Goal: Task Accomplishment & Management: Manage account settings

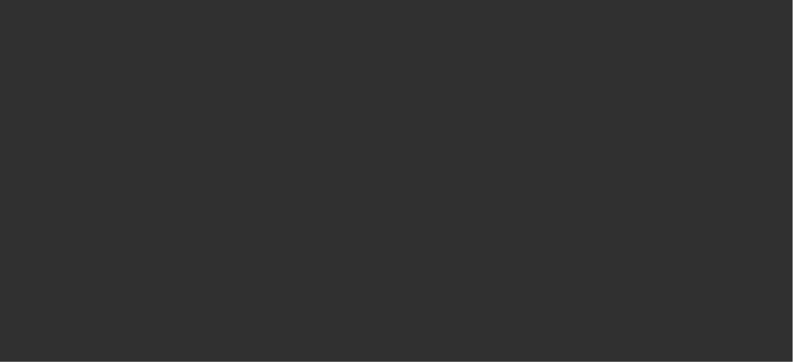
select select "10"
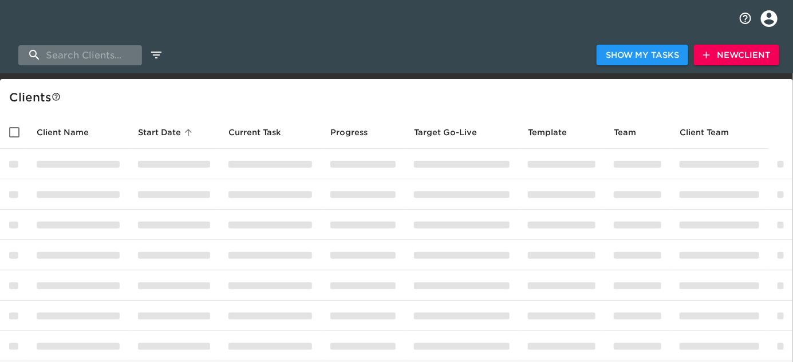
click at [107, 53] on input "search" at bounding box center [80, 55] width 124 height 20
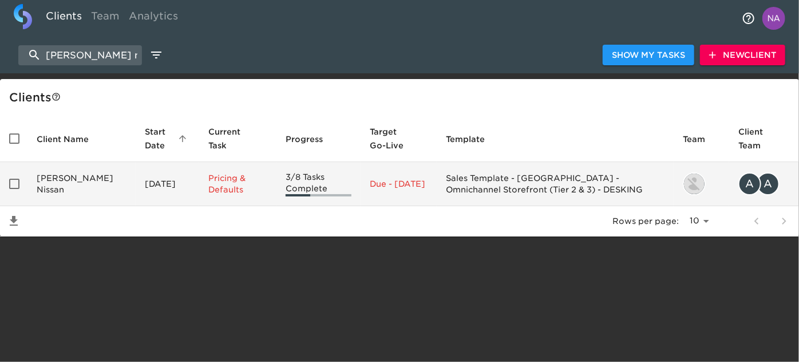
type input "[PERSON_NAME] nissan"
click at [86, 197] on td "[PERSON_NAME] Nissan" at bounding box center [81, 184] width 108 height 44
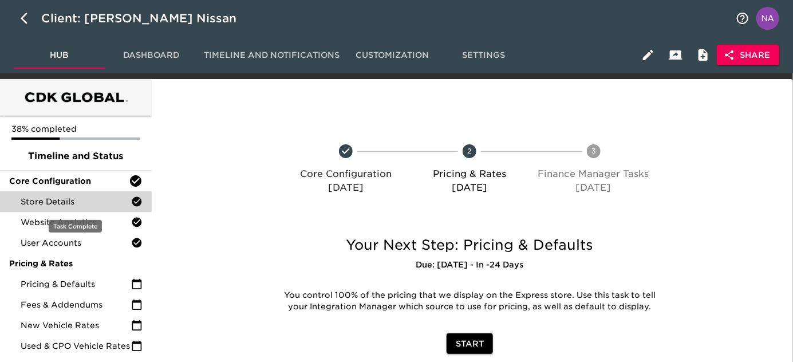
click at [61, 201] on span "Store Details" at bounding box center [76, 201] width 110 height 11
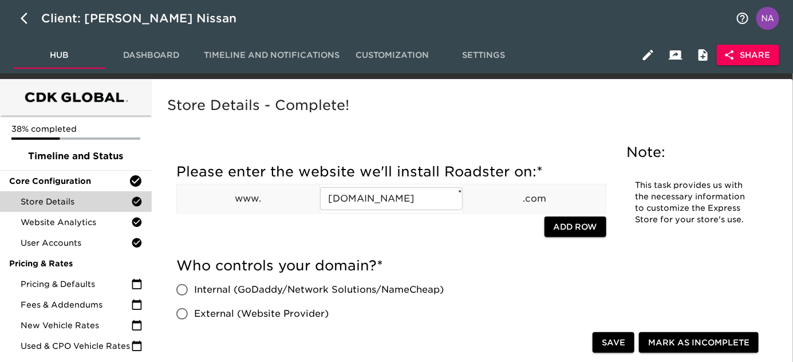
click at [406, 122] on div "Store Details - Complete!" at bounding box center [470, 114] width 610 height 40
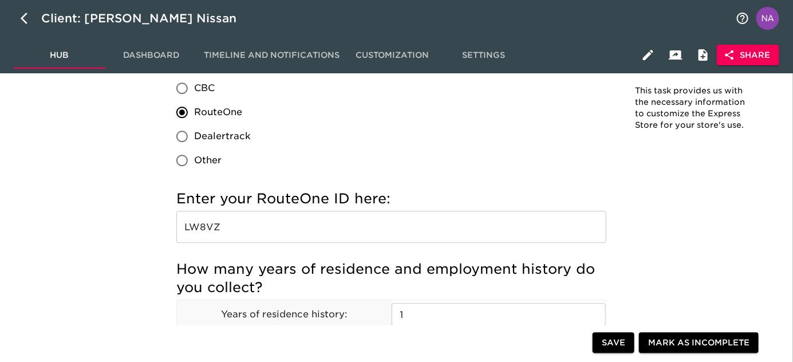
scroll to position [1133, 0]
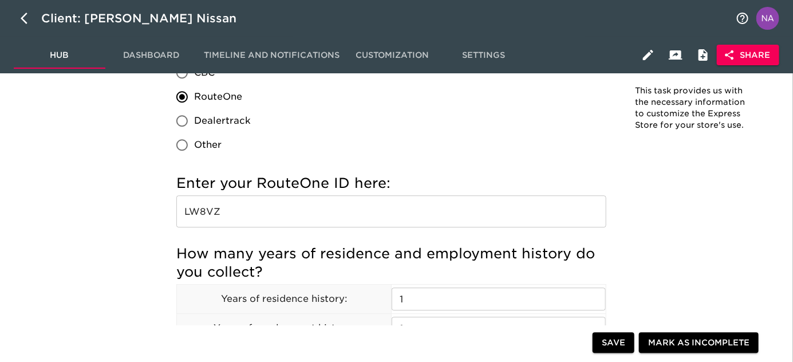
click at [748, 49] on span "Share" at bounding box center [748, 55] width 44 height 14
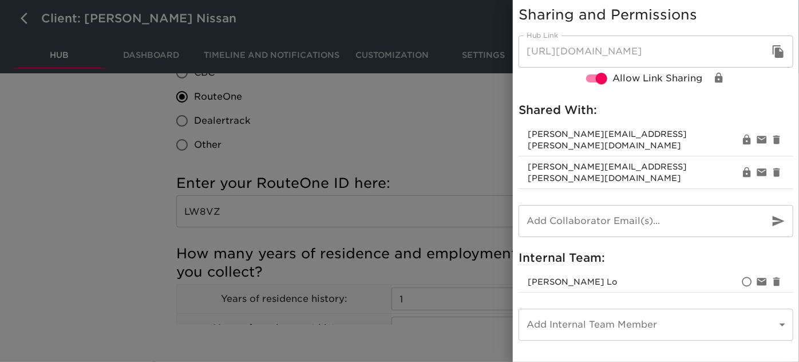
click at [438, 132] on div at bounding box center [399, 181] width 799 height 362
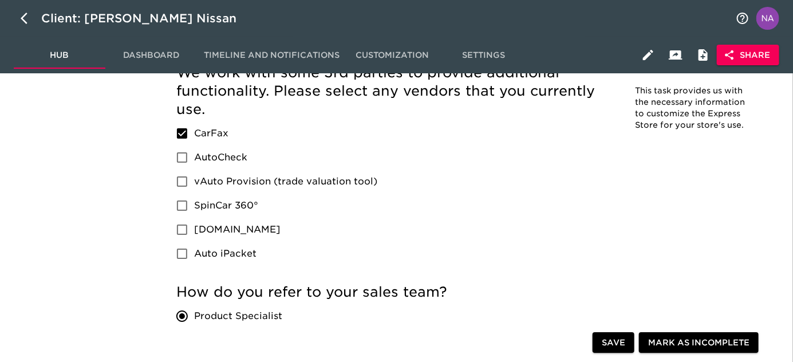
scroll to position [655, 0]
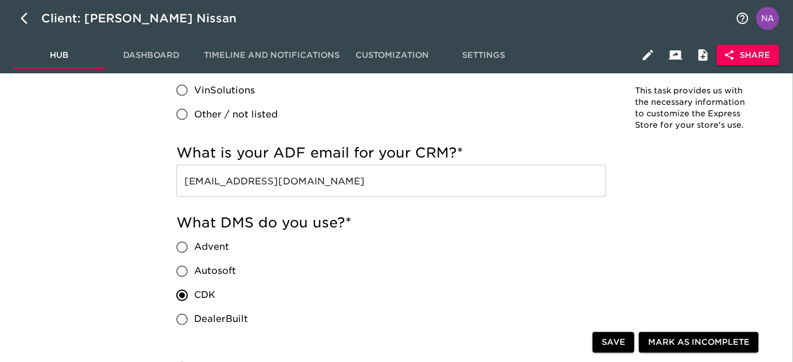
click at [508, 179] on input "[EMAIL_ADDRESS][DOMAIN_NAME]" at bounding box center [391, 181] width 430 height 32
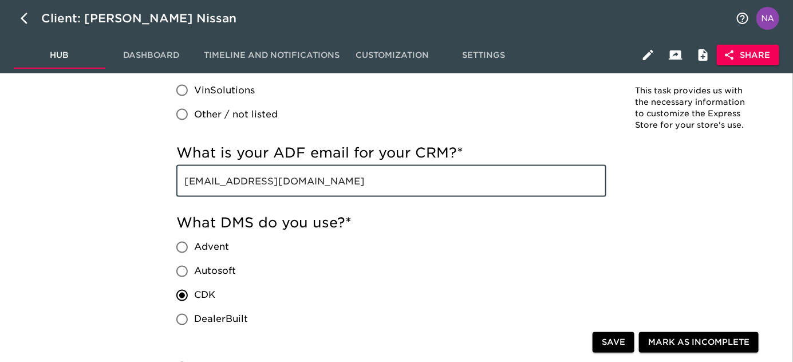
click at [507, 179] on input "[EMAIL_ADDRESS][DOMAIN_NAME]" at bounding box center [391, 181] width 430 height 32
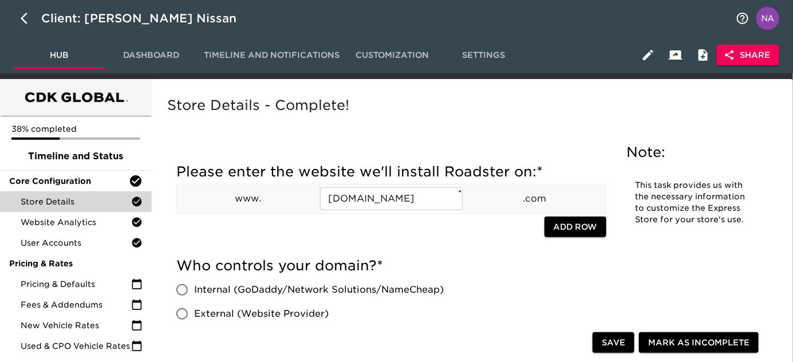
scroll to position [0, 0]
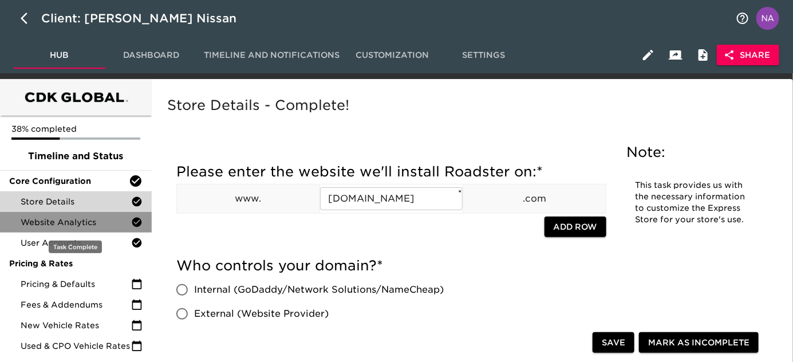
click at [53, 217] on span "Website Analytics" at bounding box center [76, 221] width 110 height 11
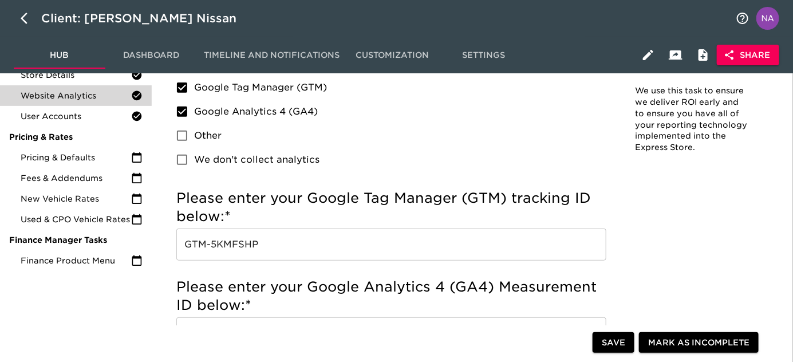
scroll to position [156, 0]
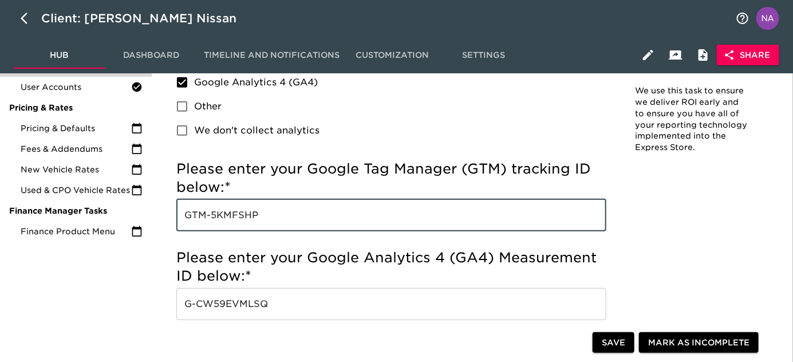
click at [314, 211] on input "GTM-5KMFSHP" at bounding box center [391, 215] width 430 height 32
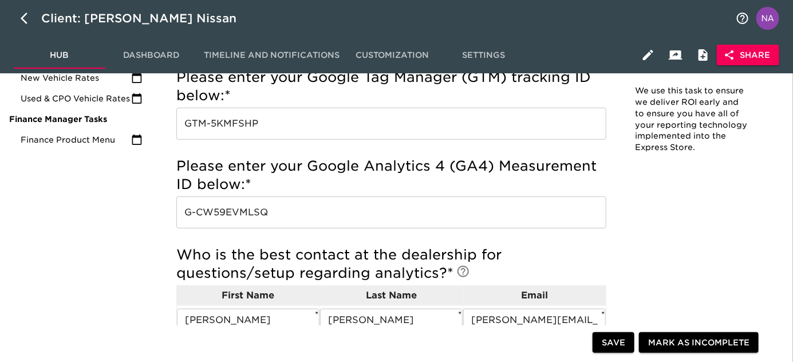
scroll to position [260, 0]
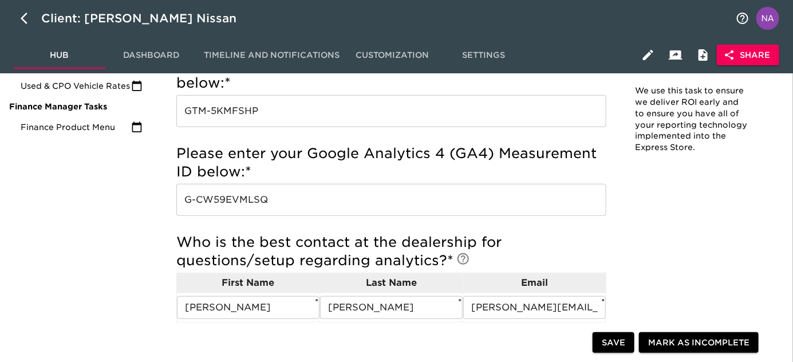
click at [285, 204] on input "G-CW59EVMLSQ" at bounding box center [391, 200] width 430 height 32
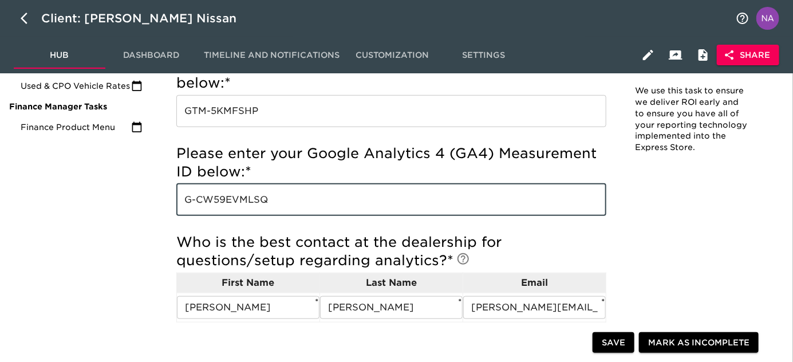
click at [285, 204] on input "G-CW59EVMLSQ" at bounding box center [391, 200] width 430 height 32
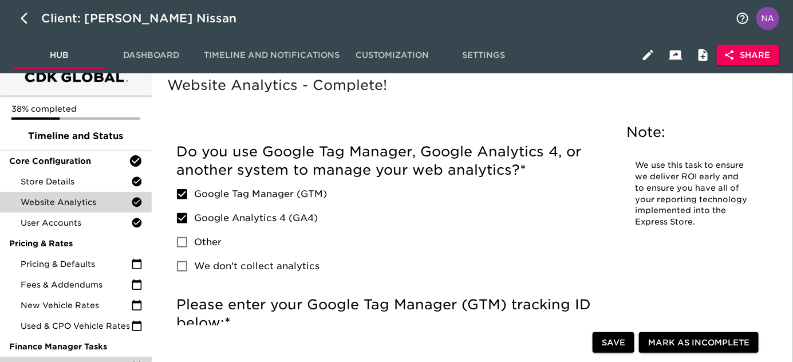
scroll to position [0, 0]
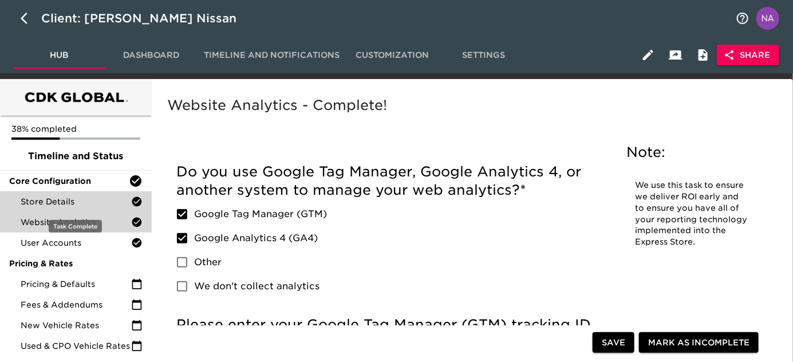
click at [66, 203] on span "Store Details" at bounding box center [76, 201] width 110 height 11
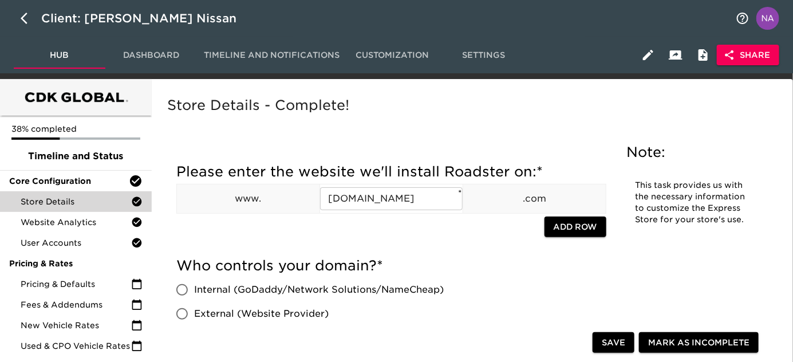
click at [528, 123] on div "Store Details - Complete!" at bounding box center [470, 114] width 610 height 40
